Goal: Information Seeking & Learning: Learn about a topic

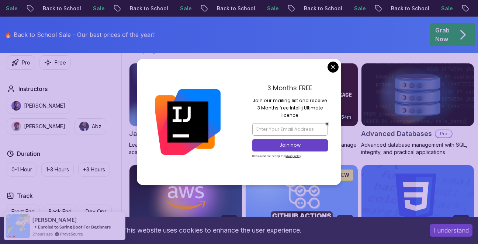
drag, startPoint x: 253, startPoint y: 101, endPoint x: 324, endPoint y: 117, distance: 72.7
click at [324, 117] on p "Join our mailing list and receive 3 Months free Intellij Ultimate licence" at bounding box center [289, 108] width 75 height 22
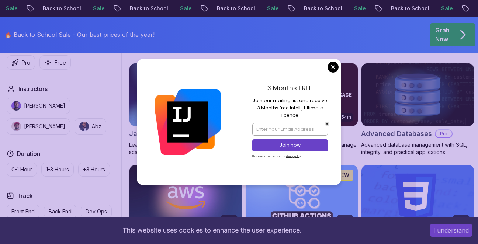
click at [324, 117] on p "Join our mailing list and receive 3 Months free Intellij Ultimate licence" at bounding box center [289, 108] width 75 height 22
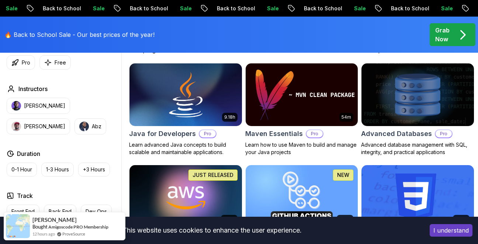
click at [20, 66] on button "Pro" at bounding box center [21, 62] width 28 height 14
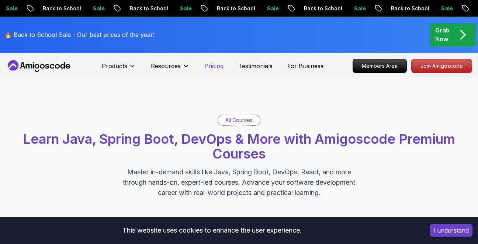
click at [211, 65] on p "Pricing" at bounding box center [213, 66] width 19 height 9
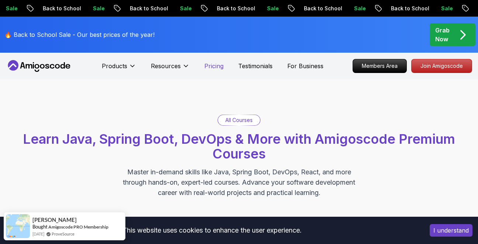
click at [218, 64] on p "Pricing" at bounding box center [213, 66] width 19 height 9
click at [189, 64] on icon at bounding box center [185, 65] width 7 height 7
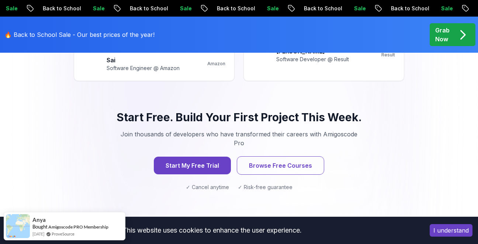
scroll to position [1026, 0]
